Goal: Transaction & Acquisition: Book appointment/travel/reservation

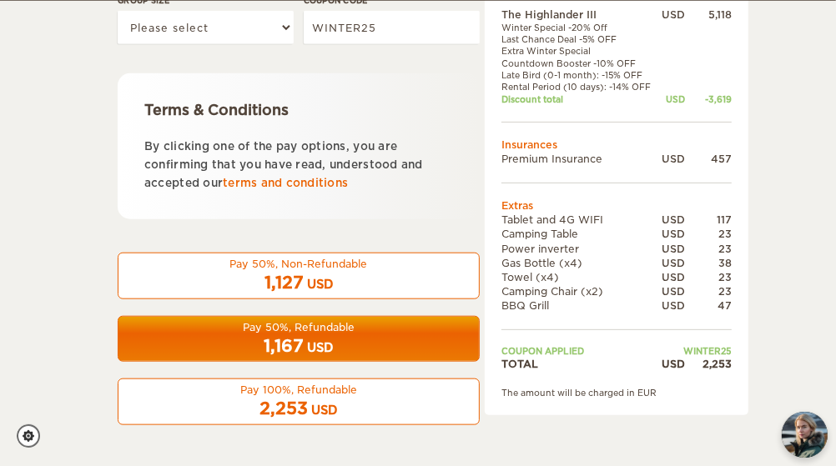
scroll to position [769, 0]
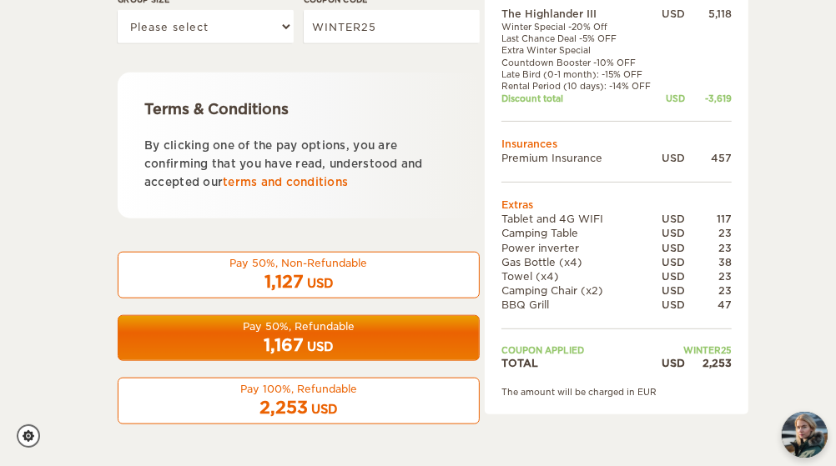
click at [273, 344] on span "1,167" at bounding box center [284, 345] width 40 height 20
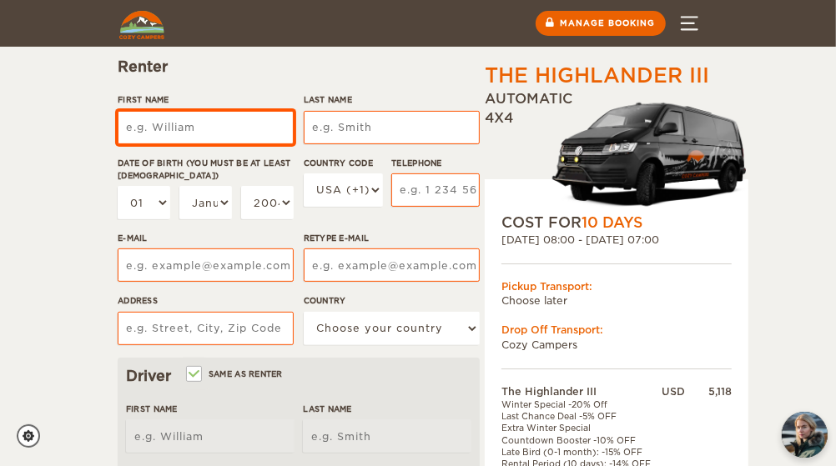
scroll to position [184, 0]
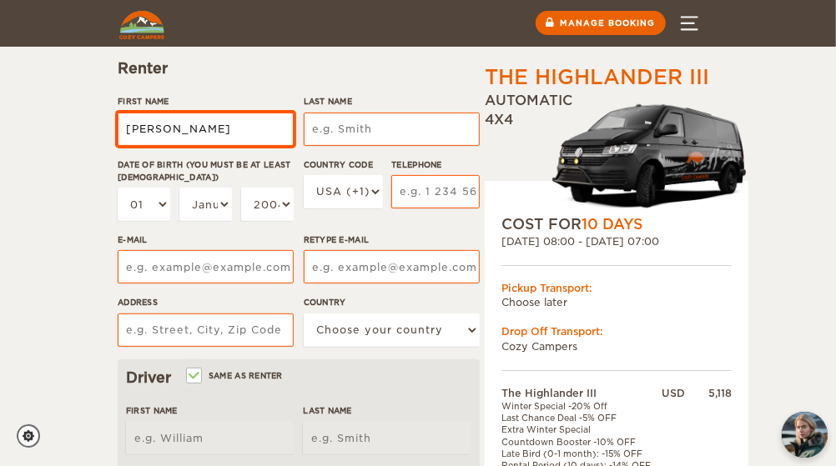
type input "Anthony"
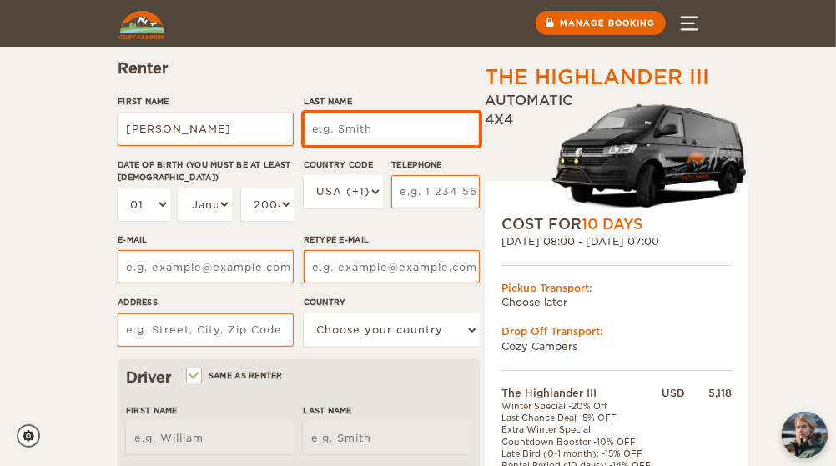
type input "Anthony"
click at [348, 137] on input "Last Name" at bounding box center [392, 129] width 176 height 33
type input "Lopez"
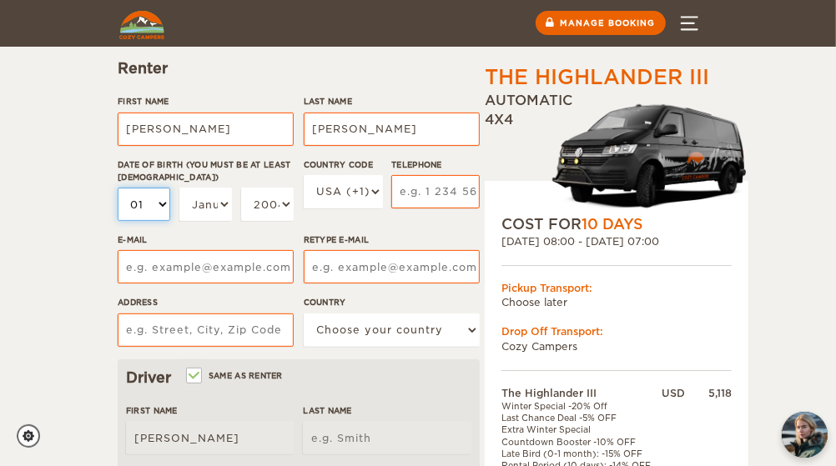
type input "Lopez"
click at [149, 208] on select "01 02 03 04 05 06 07 08 09 10 11 12 13 14 15 16 17 18 19 20 21 22 23 24 25 26 2…" at bounding box center [144, 204] width 53 height 33
select select "12"
click at [118, 188] on select "01 02 03 04 05 06 07 08 09 10 11 12 13 14 15 16 17 18 19 20 21 22 23 24 25 26 2…" at bounding box center [144, 204] width 53 height 33
select select "12"
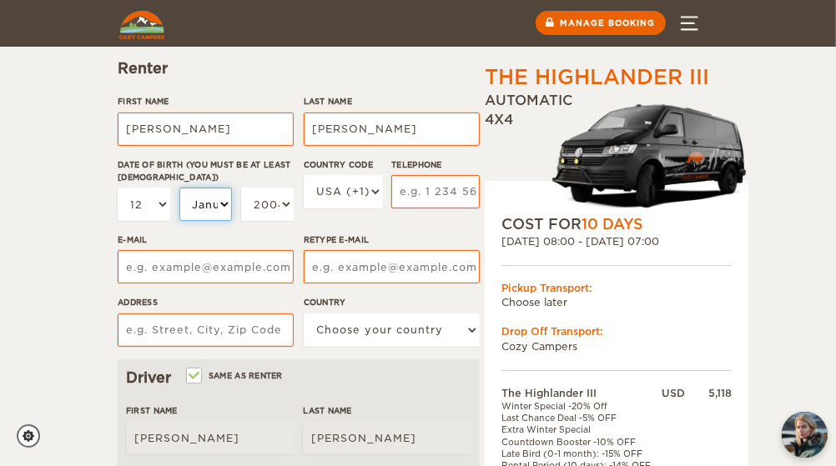
click at [212, 198] on select "January February March April May June July August September October November De…" at bounding box center [205, 204] width 53 height 33
click at [170, 209] on select "01 02 03 04 05 06 07 08 09 10 11 12 13 14 15 16 17 18 19 20 21 22 23 24 25 26 2…" at bounding box center [144, 204] width 53 height 33
select select "30"
click at [118, 188] on select "01 02 03 04 05 06 07 08 09 10 11 12 13 14 15 16 17 18 19 20 21 22 23 24 25 26 2…" at bounding box center [144, 204] width 53 height 33
select select "30"
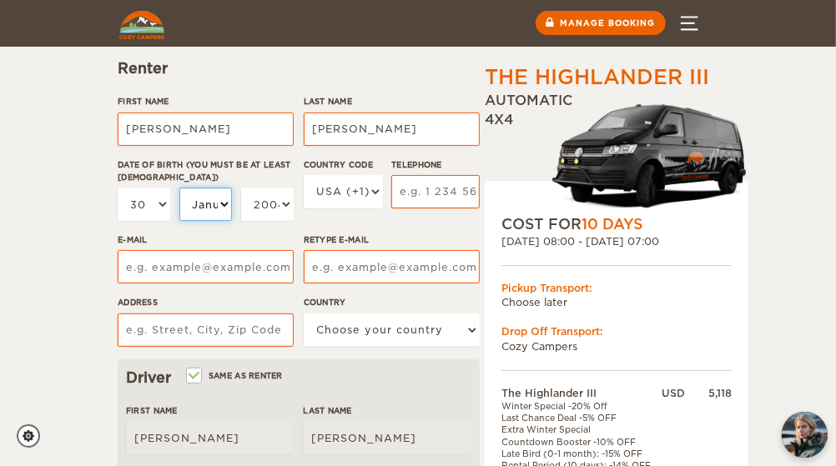
click at [204, 203] on select "January February March April May June July August September October November De…" at bounding box center [205, 204] width 53 height 33
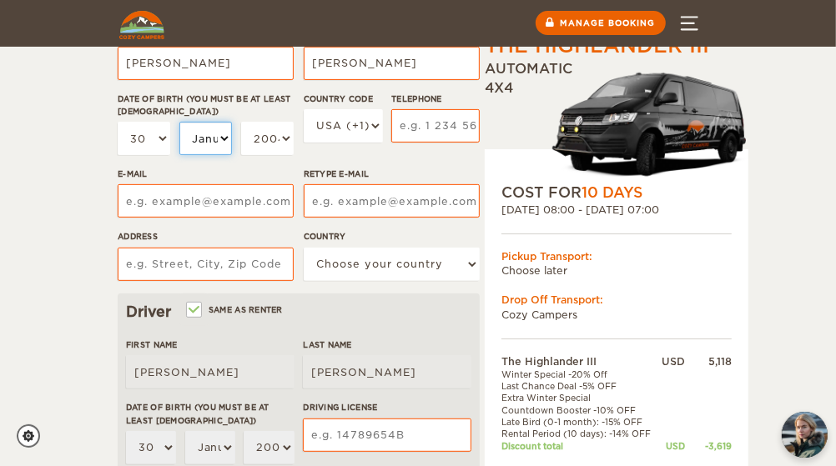
scroll to position [90, 0]
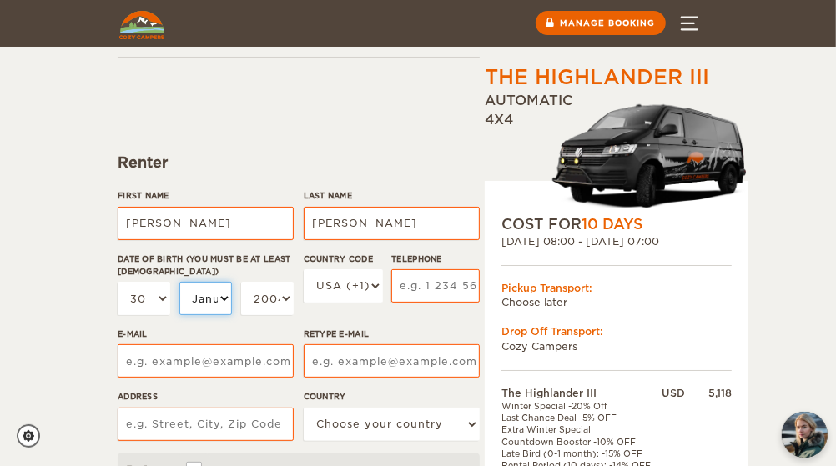
click at [209, 301] on select "January February March April May June July August September October November De…" at bounding box center [205, 298] width 53 height 33
select select "12"
click at [179, 282] on select "January February March April May June July August September October November De…" at bounding box center [205, 298] width 53 height 33
select select "12"
click at [268, 300] on select "2004 2003 2002 2001 2000 1999 1998 1997 1996 1995 1994 1993 1992 1991 1990 1989…" at bounding box center [267, 298] width 53 height 33
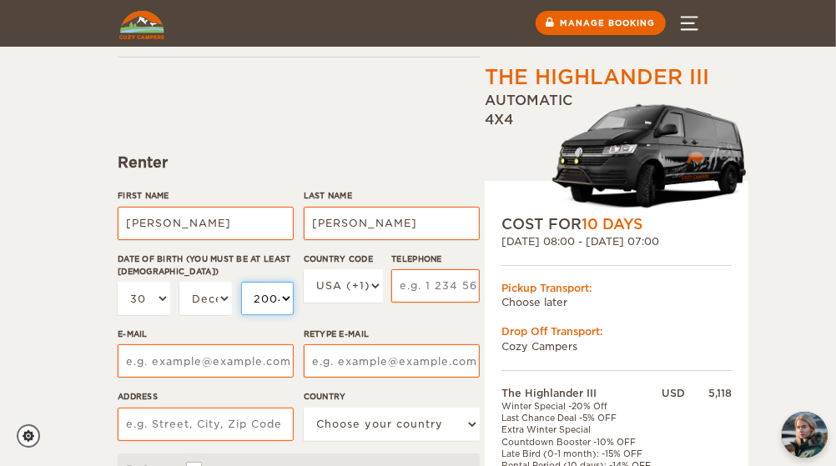
select select "1995"
click at [241, 282] on select "2004 2003 2002 2001 2000 1999 1998 1997 1996 1995 1994 1993 1992 1991 1990 1989…" at bounding box center [267, 298] width 53 height 33
select select "1995"
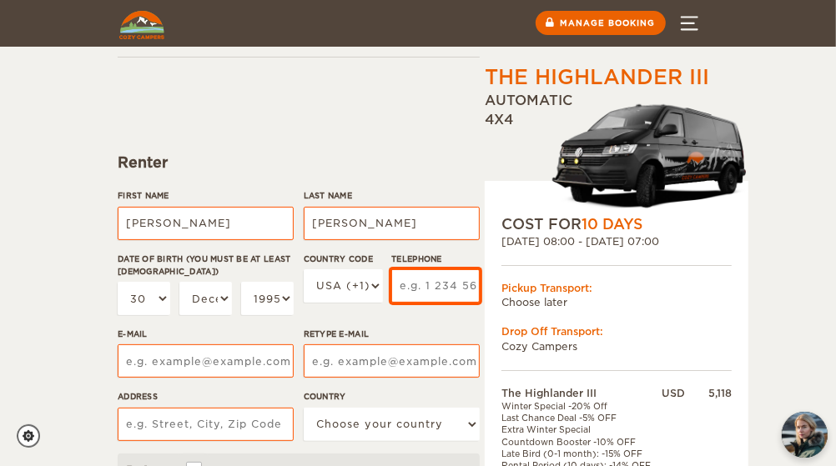
click at [426, 295] on input "Telephone" at bounding box center [435, 285] width 88 height 33
type input "813-597-3557"
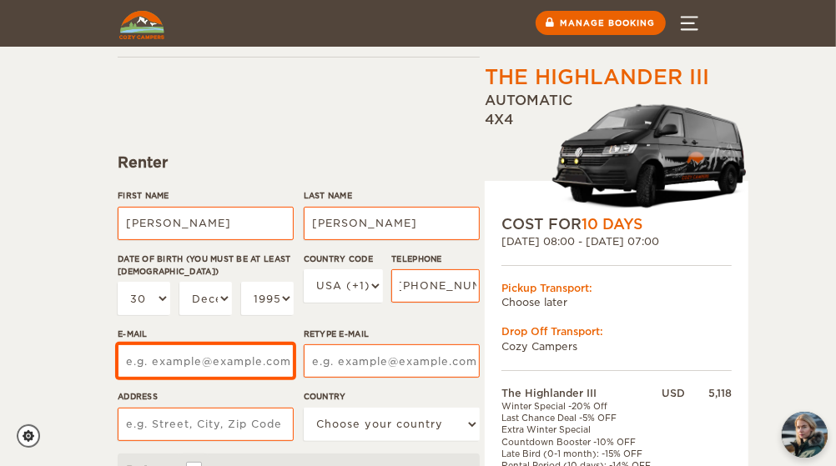
scroll to position [0, 0]
click at [204, 372] on input "E-mail" at bounding box center [206, 361] width 176 height 33
type input "antdevon95@gmail.com"
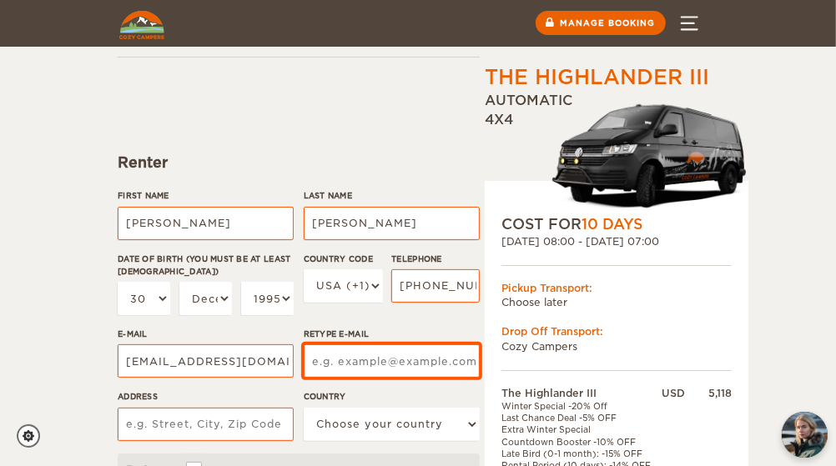
click at [361, 362] on input "Retype E-mail" at bounding box center [392, 361] width 176 height 33
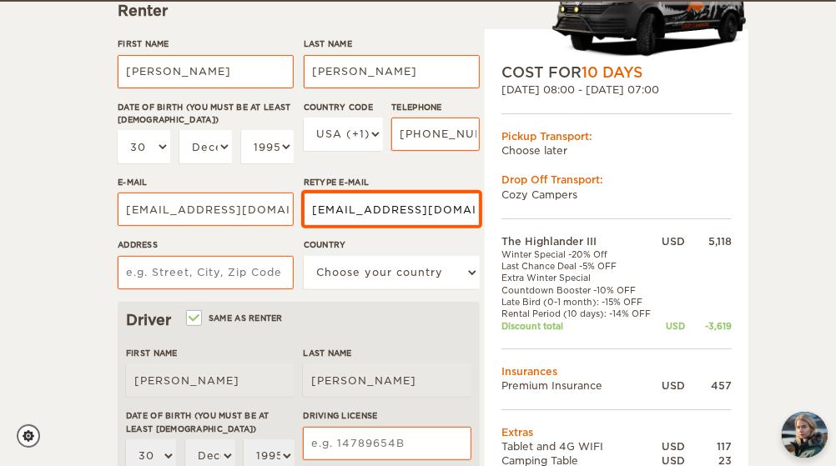
scroll to position [243, 0]
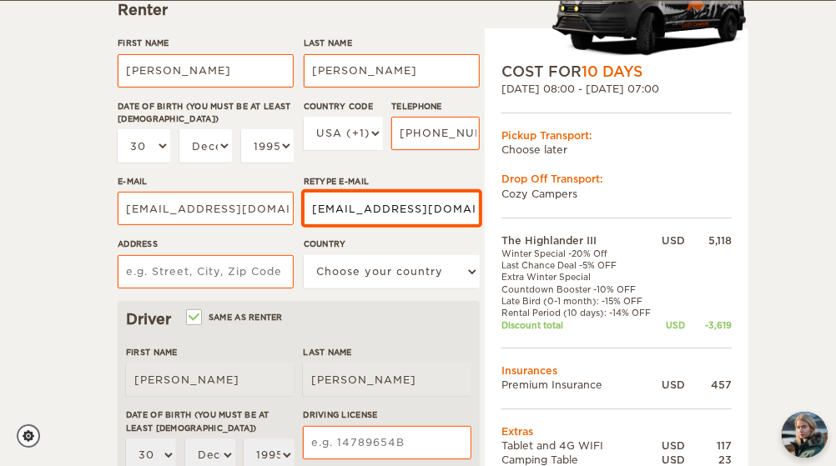
type input "antdevon95@gmail.com"
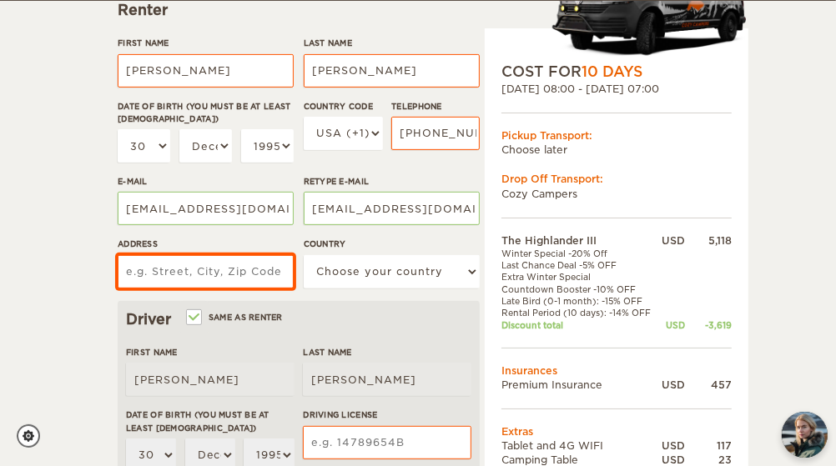
click at [219, 283] on input "Address" at bounding box center [206, 271] width 176 height 33
type input "11726 Forest Hills Dr"
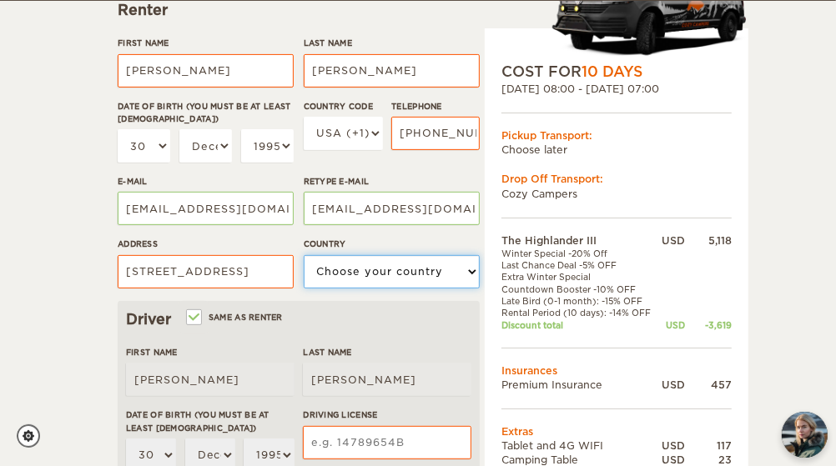
click at [363, 278] on select "Choose your country United States United Kingdom Germany Afghanistan Albania Al…" at bounding box center [392, 271] width 176 height 33
select select "222"
click at [304, 255] on select "Choose your country United States United Kingdom Germany Afghanistan Albania Al…" at bounding box center [392, 271] width 176 height 33
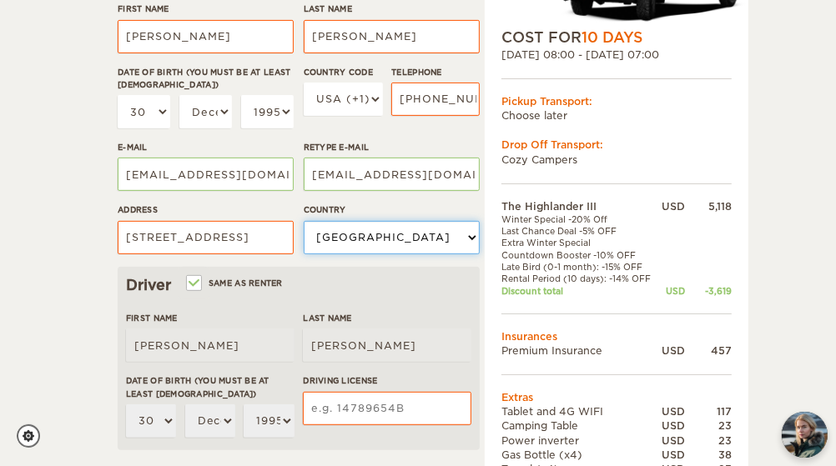
scroll to position [279, 0]
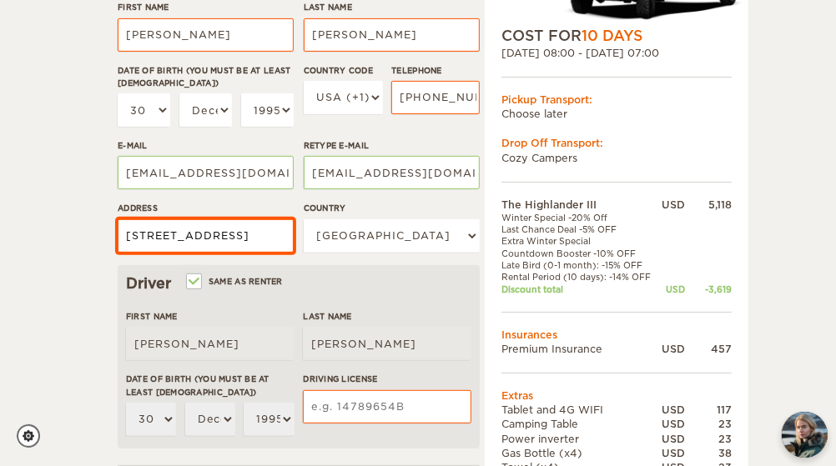
click at [266, 224] on input "11726 Forest Hills Dr" at bounding box center [206, 235] width 176 height 33
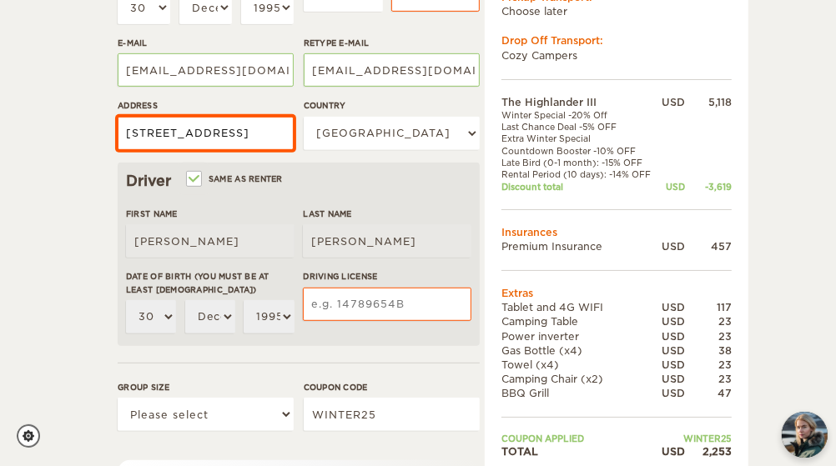
scroll to position [382, 0]
click at [251, 134] on input "11726 Forest Hills Dr, Tampa FL 33612" at bounding box center [206, 132] width 176 height 33
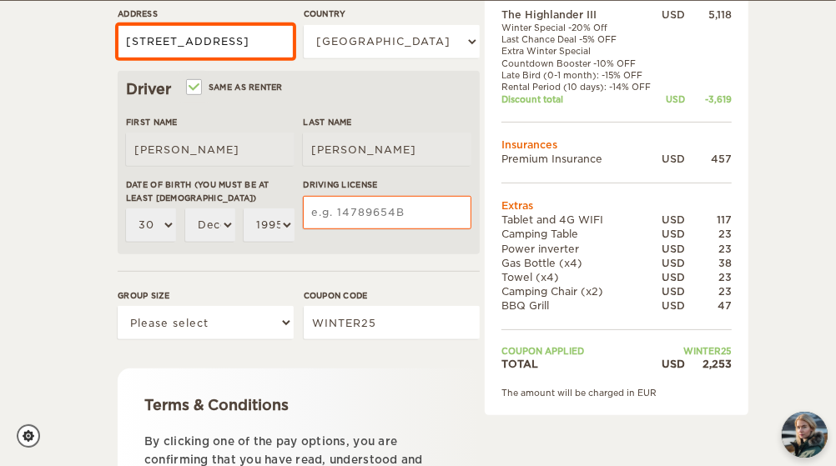
scroll to position [474, 0]
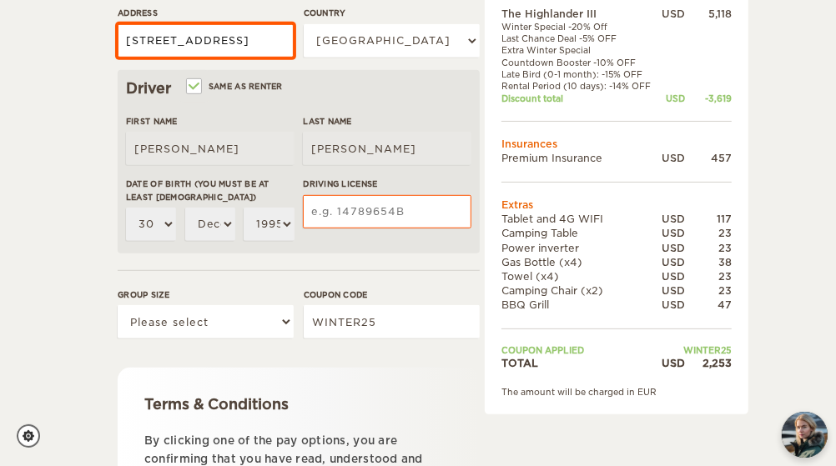
type input "11726 Forest Hills Dr, Tampa FL 33612"
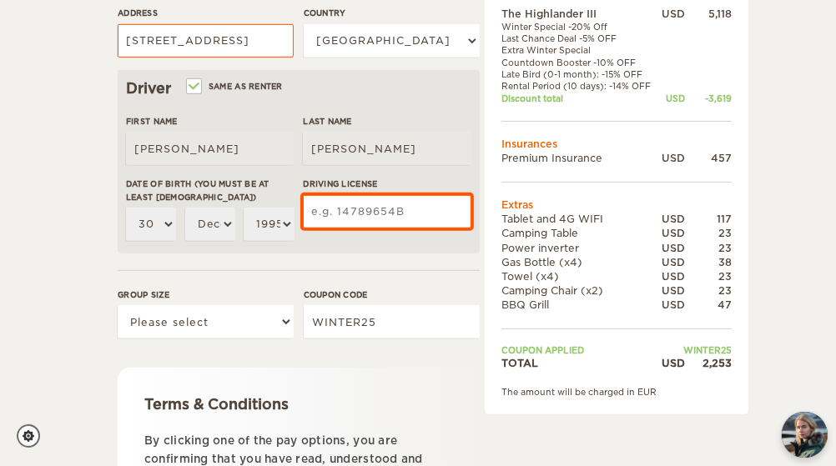
scroll to position [0, 0]
click at [358, 213] on input "Driving License" at bounding box center [387, 211] width 169 height 33
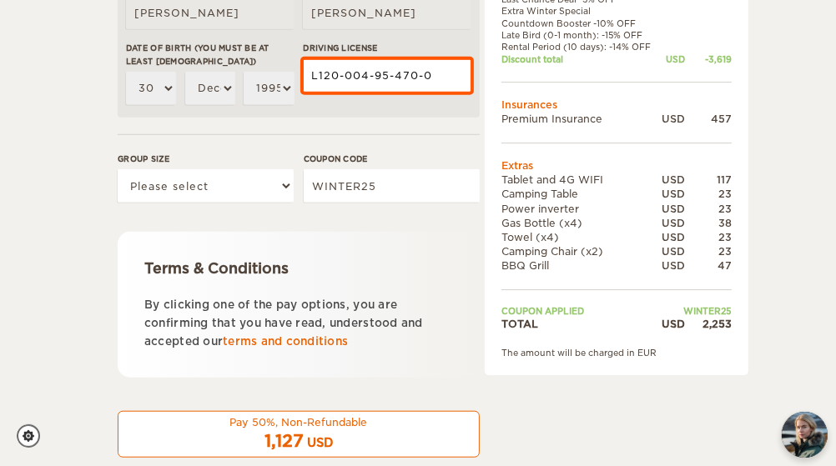
scroll to position [622, 0]
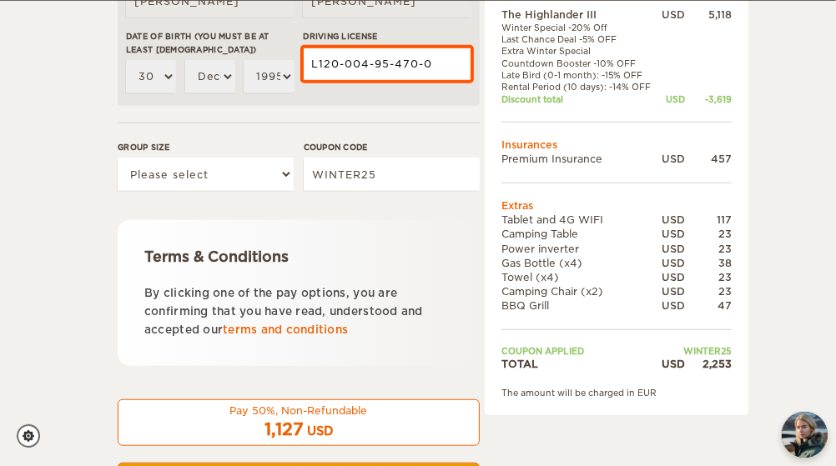
type input "L120-004-95-470-0"
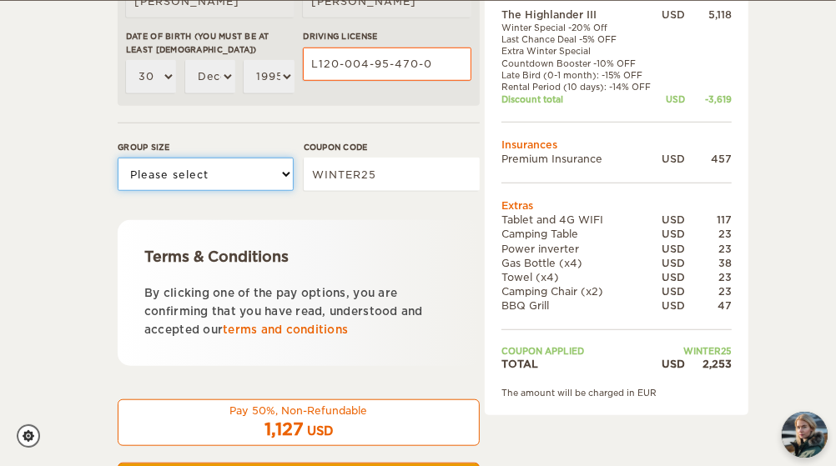
click at [284, 178] on select "Please select 1 2 3" at bounding box center [206, 174] width 176 height 33
select select "2"
click at [118, 158] on select "Please select 1 2 3" at bounding box center [206, 174] width 176 height 33
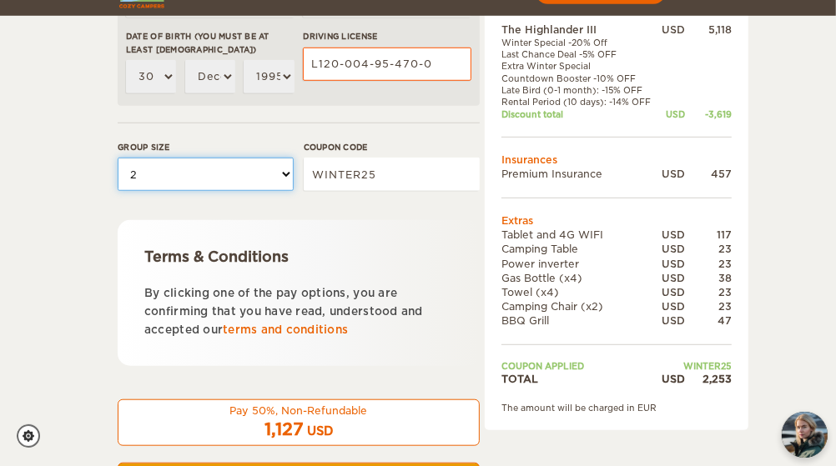
scroll to position [769, 0]
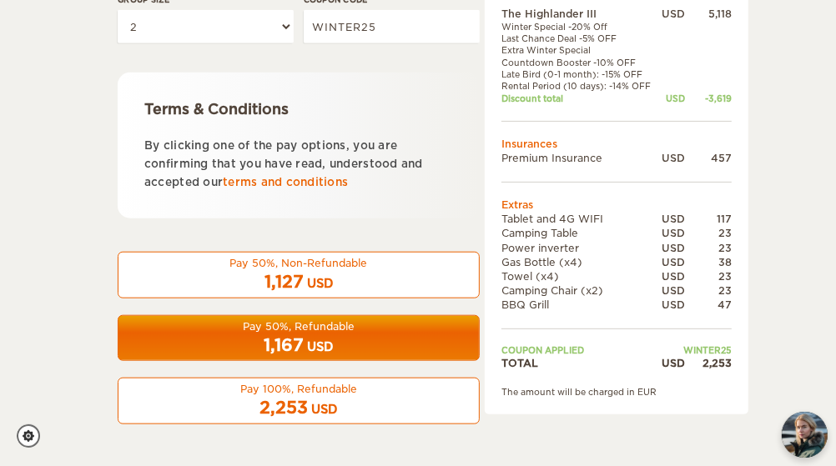
click at [361, 346] on div "1,167 USD" at bounding box center [298, 346] width 340 height 24
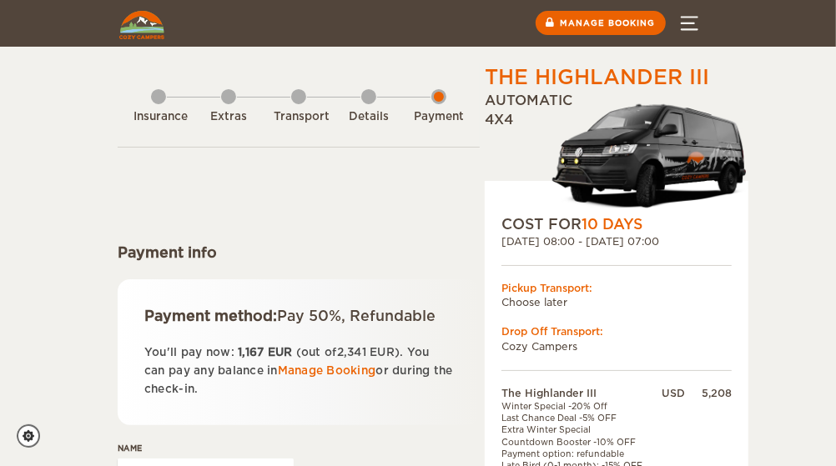
click at [316, 344] on p "You'll pay now: 1,167 EUR (out of 2,341 EUR ). You can pay any balance in Manag…" at bounding box center [298, 371] width 309 height 55
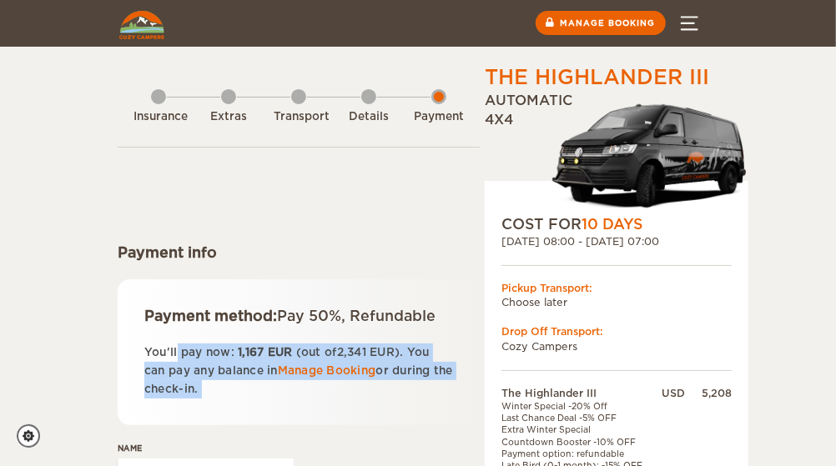
click at [316, 344] on p "You'll pay now: 1,167 EUR (out of 2,341 EUR ). You can pay any balance in Manag…" at bounding box center [298, 371] width 309 height 55
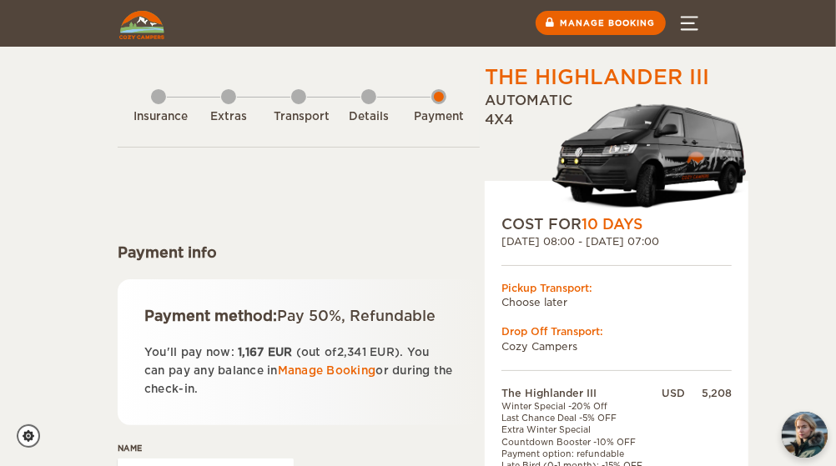
click at [354, 255] on div "Payment info" at bounding box center [299, 253] width 362 height 20
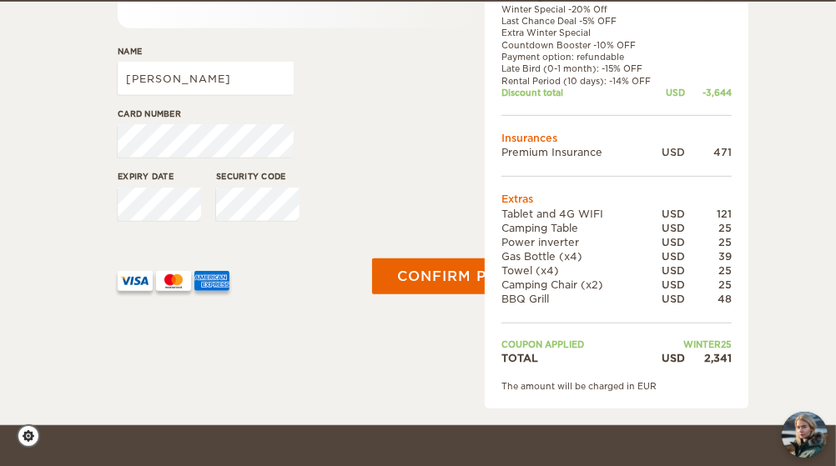
scroll to position [398, 0]
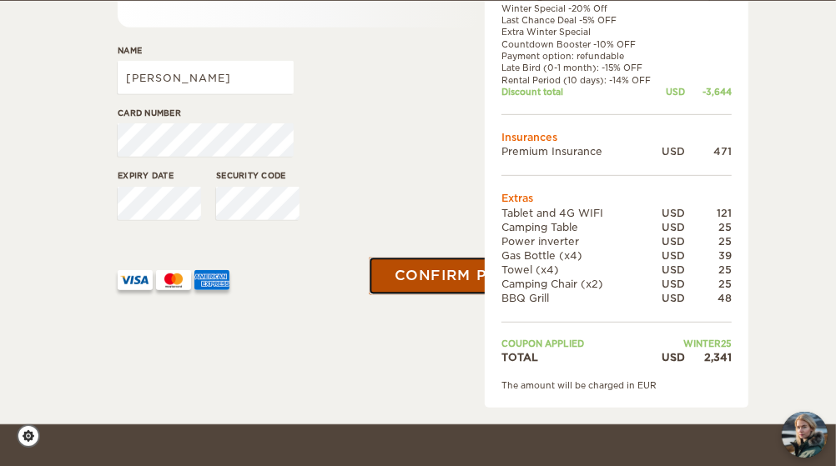
click at [420, 279] on button "Confirm payment" at bounding box center [475, 276] width 210 height 38
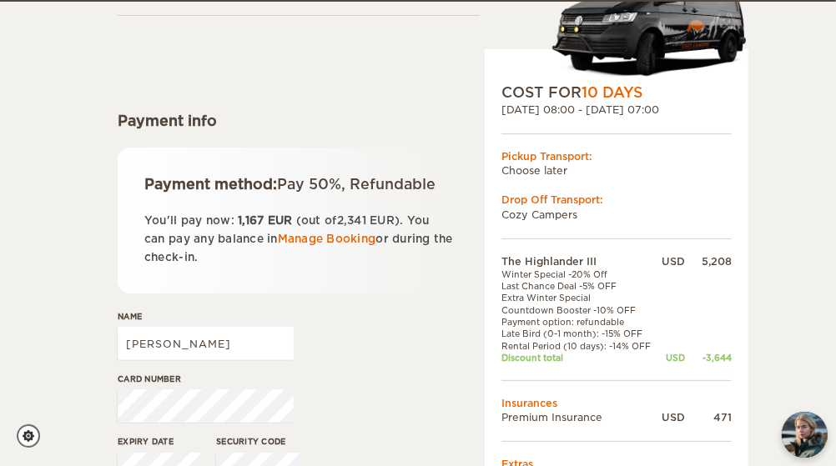
scroll to position [133, 0]
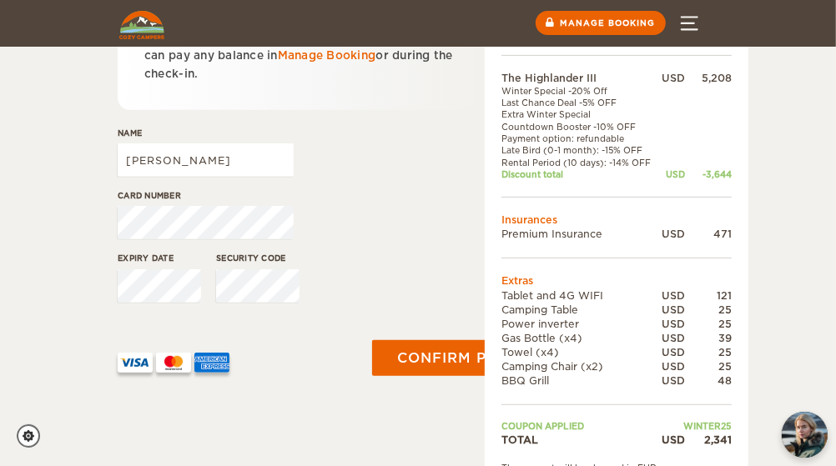
scroll to position [310, 0]
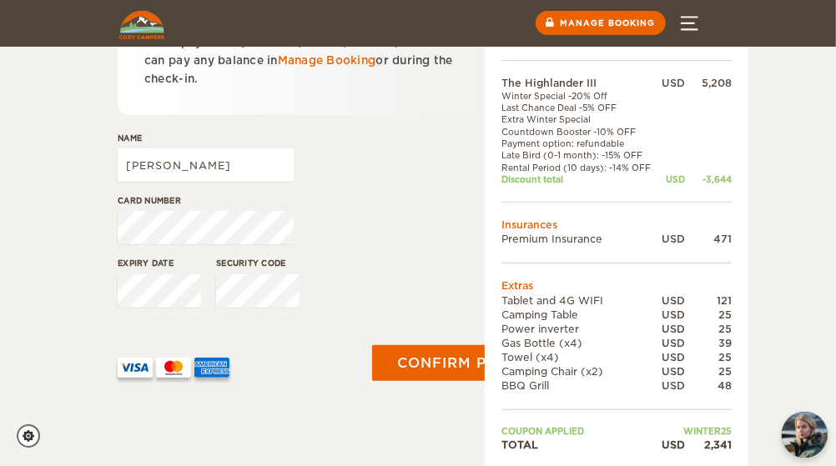
click at [392, 169] on div "Name [PERSON_NAME]" at bounding box center [299, 163] width 362 height 63
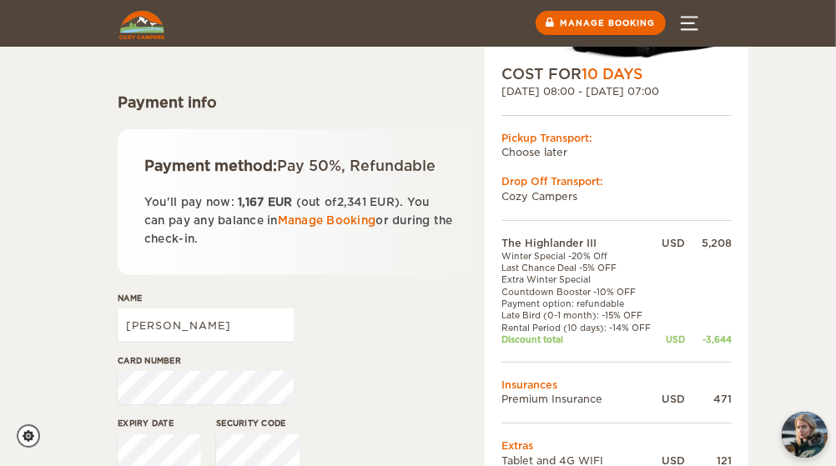
scroll to position [145, 0]
